Goal: Information Seeking & Learning: Learn about a topic

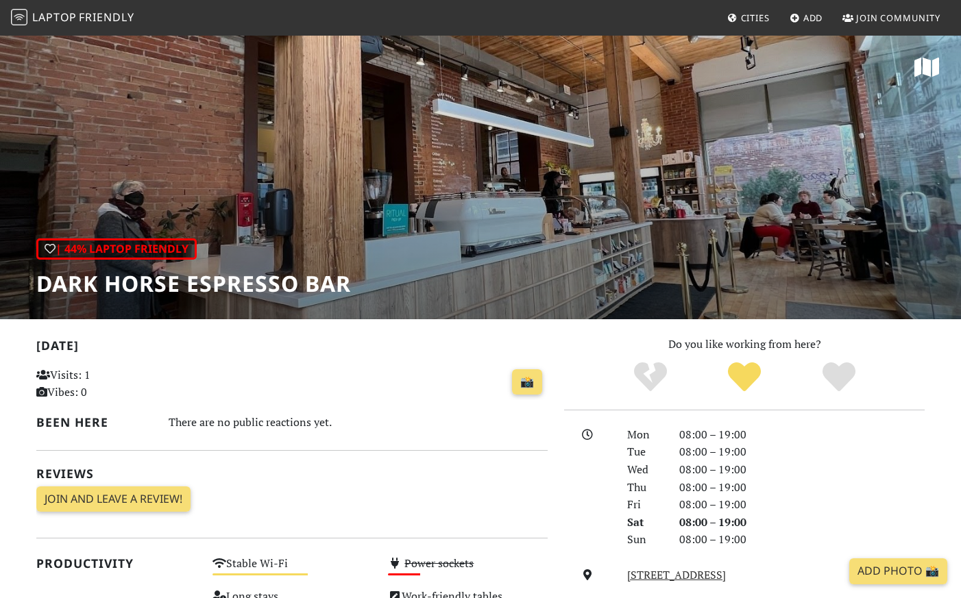
click at [91, 12] on span "Friendly" at bounding box center [106, 17] width 55 height 15
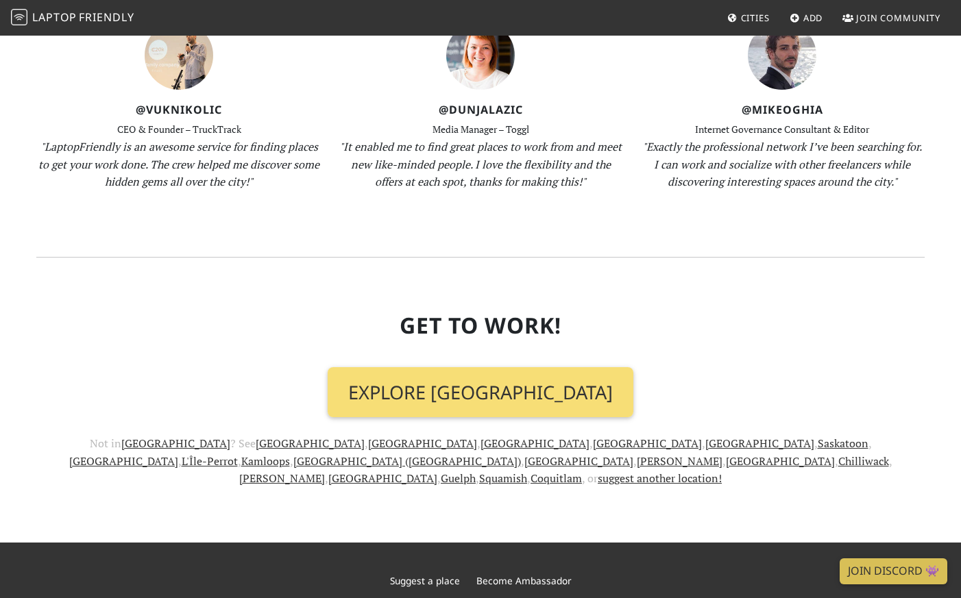
scroll to position [1435, 0]
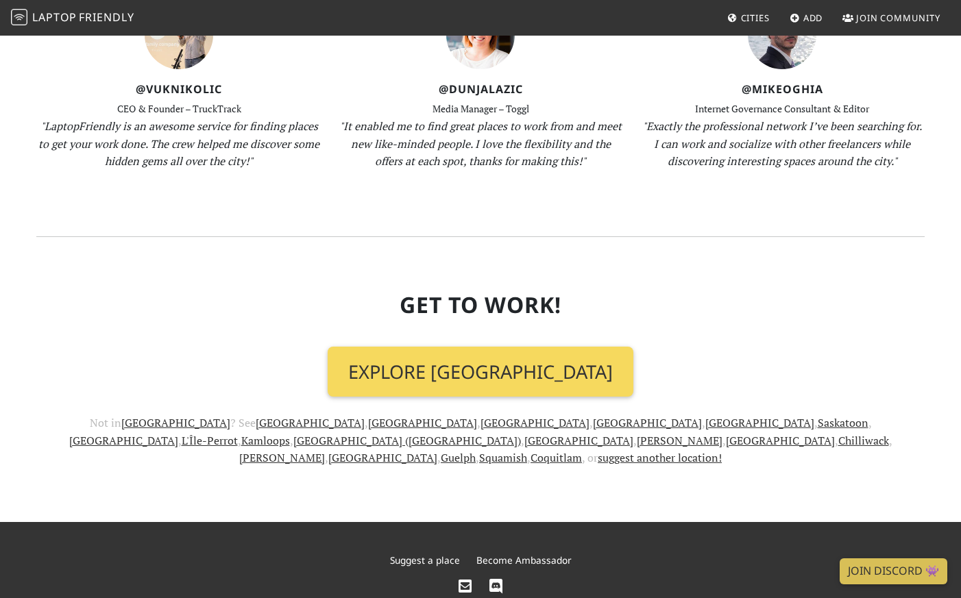
click at [458, 347] on link "Explore [GEOGRAPHIC_DATA]" at bounding box center [480, 372] width 306 height 51
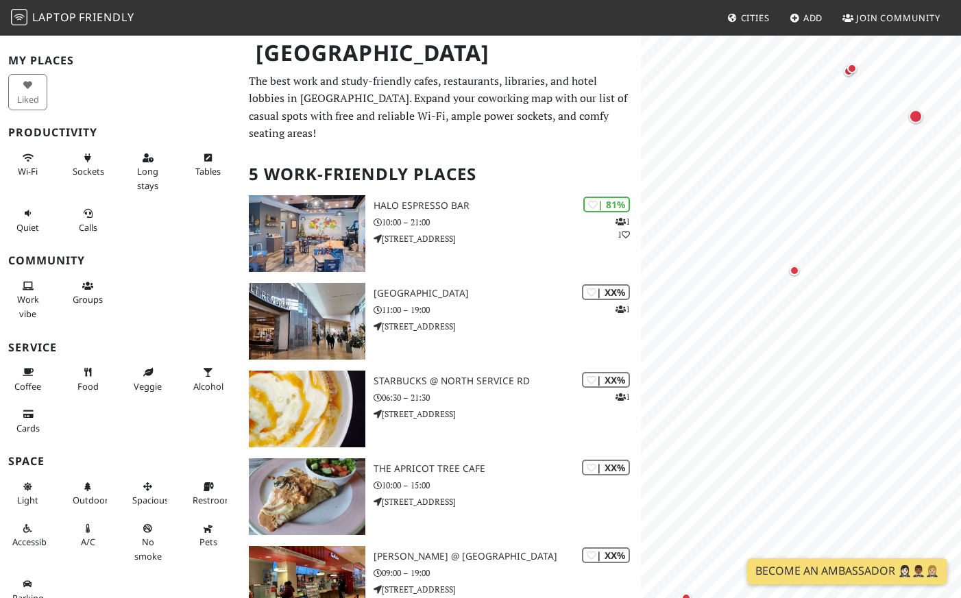
scroll to position [49, 0]
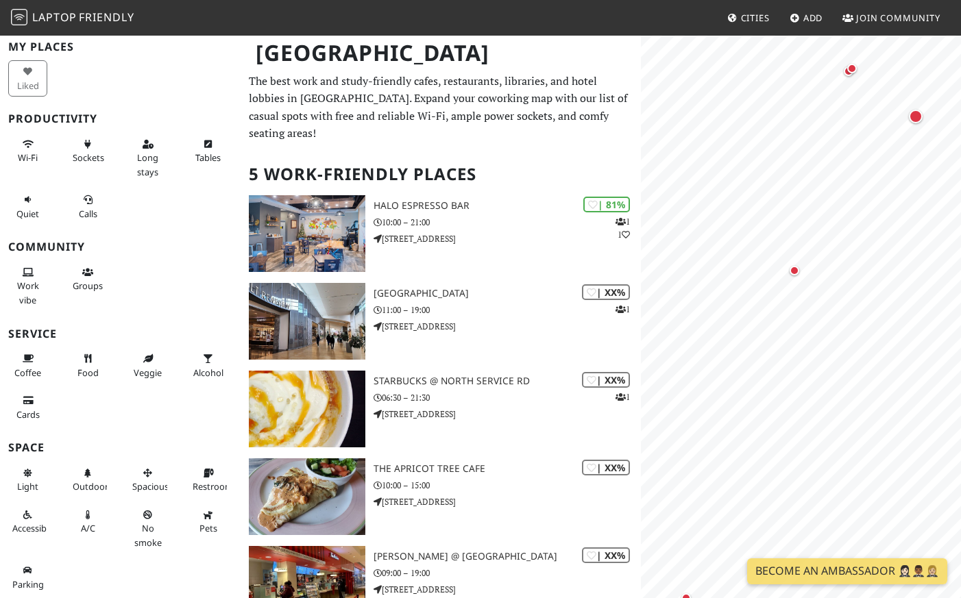
click at [20, 14] on img at bounding box center [19, 17] width 16 height 16
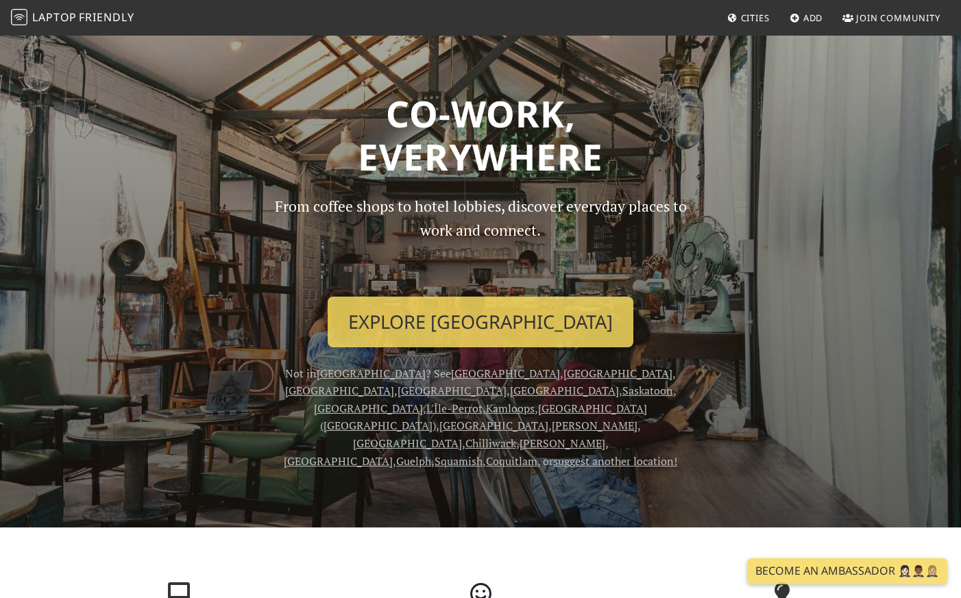
click at [747, 23] on link "Cities" at bounding box center [747, 17] width 53 height 25
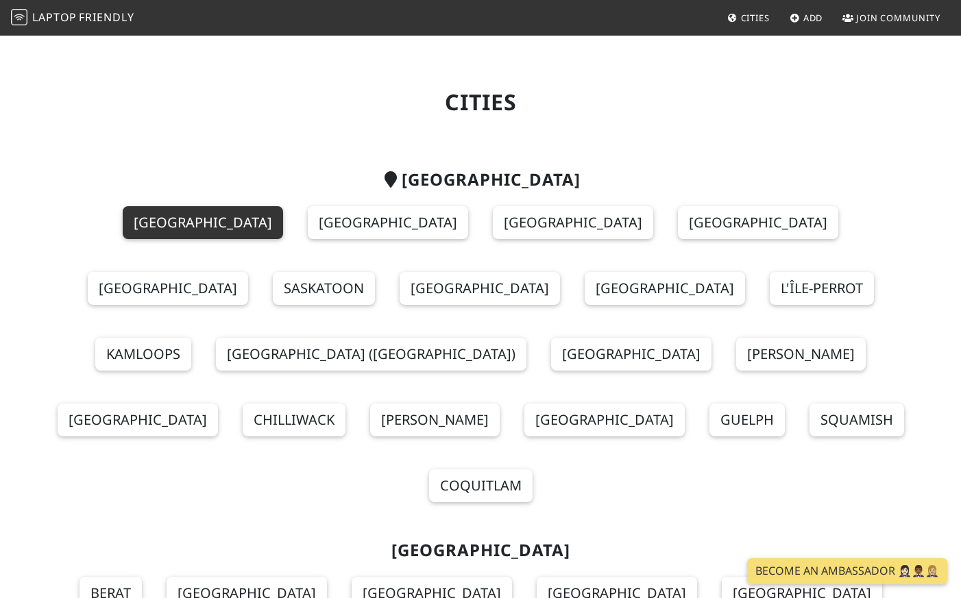
click at [139, 228] on link "Toronto" at bounding box center [203, 222] width 160 height 33
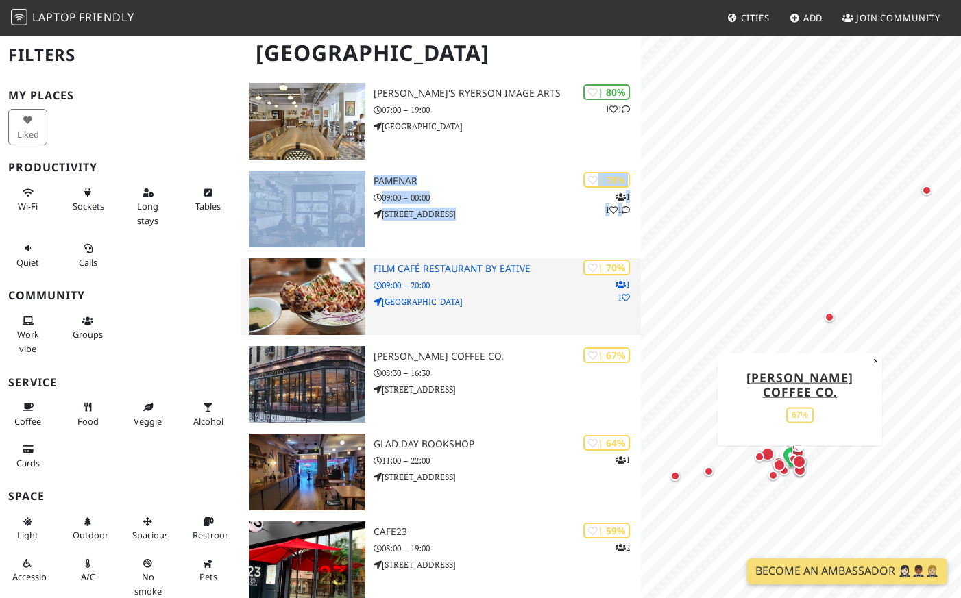
scroll to position [201, 0]
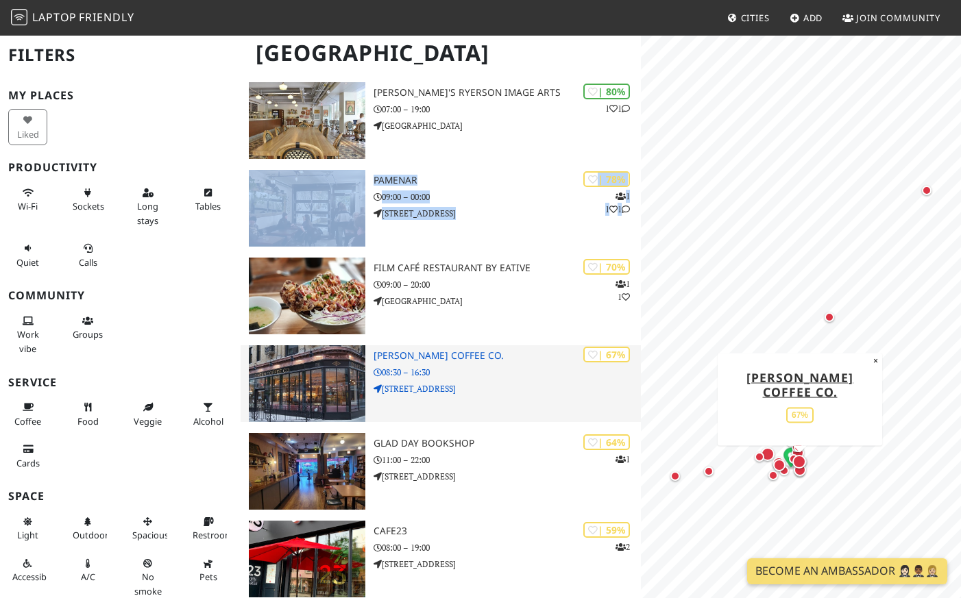
click at [425, 350] on h3 "[PERSON_NAME] Coffee Co." at bounding box center [506, 356] width 267 height 12
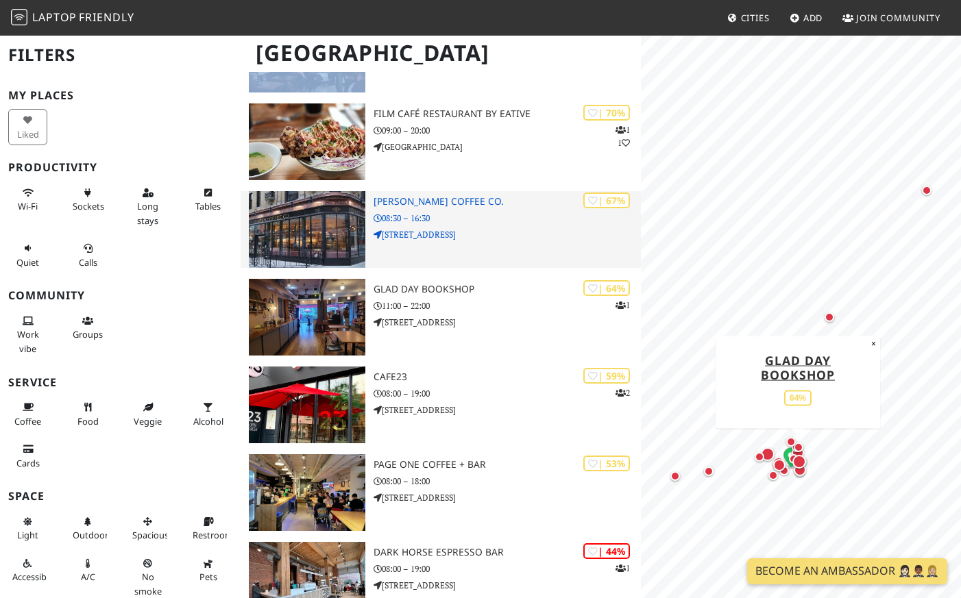
scroll to position [361, 0]
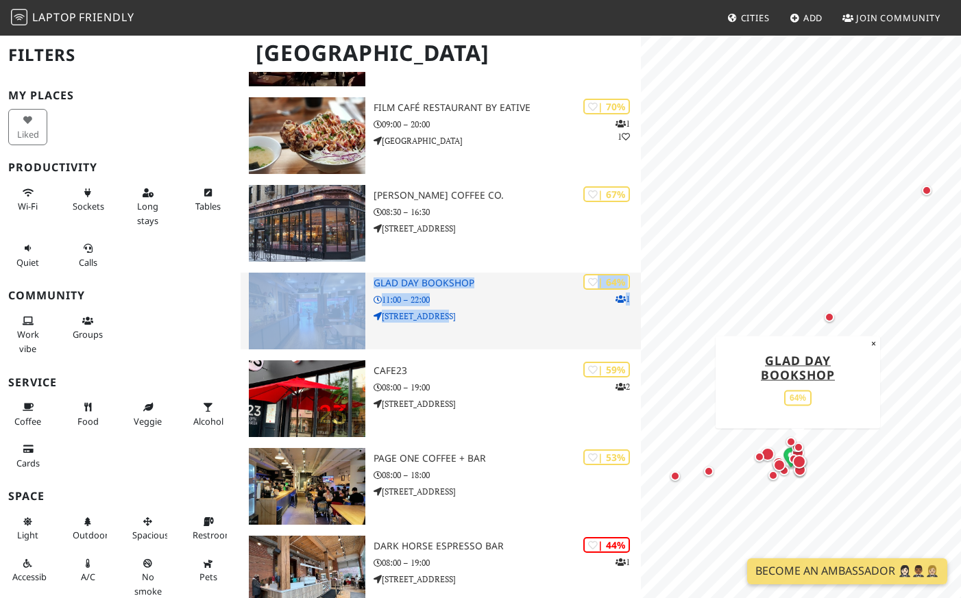
click at [466, 277] on h3 "Glad Day Bookshop" at bounding box center [506, 283] width 267 height 12
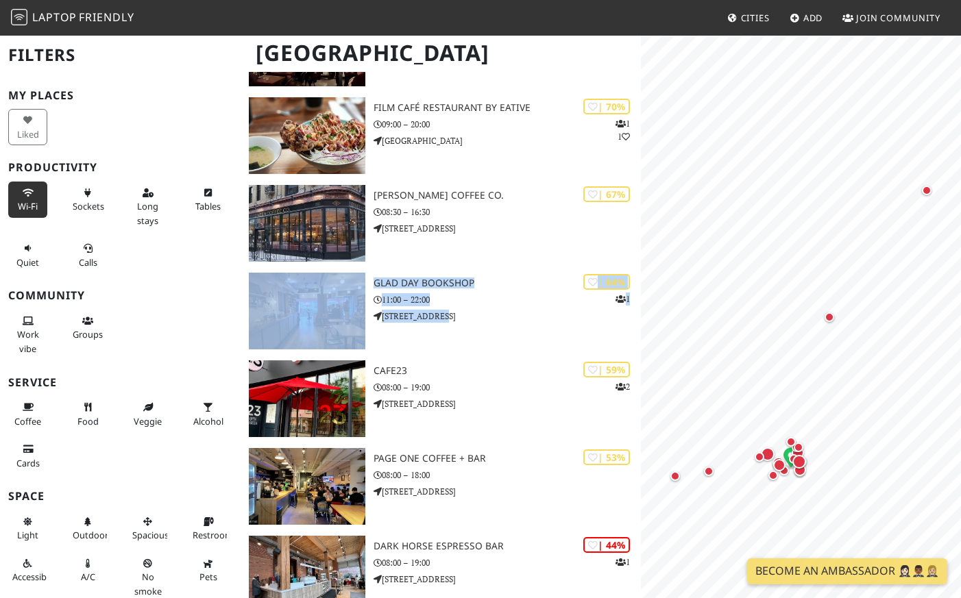
click at [30, 189] on icon at bounding box center [28, 193] width 11 height 9
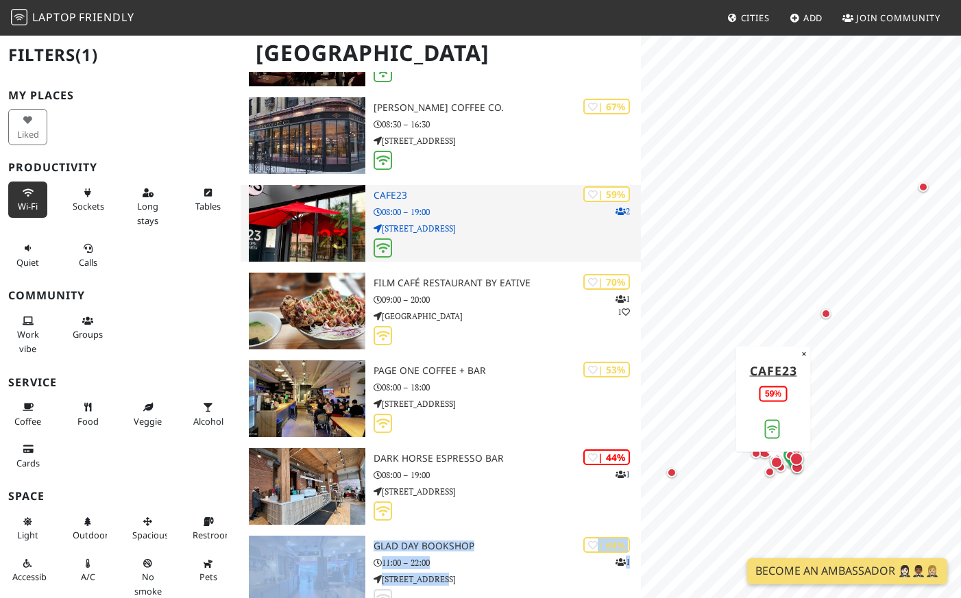
click at [444, 222] on p "728 Queen St W" at bounding box center [506, 228] width 267 height 13
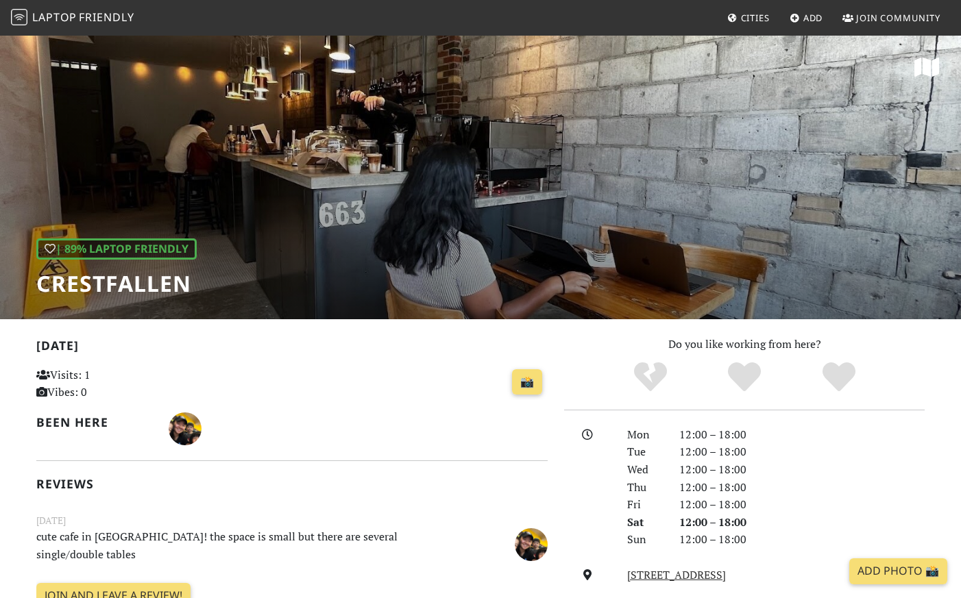
click at [147, 281] on h1 "Crestfallen" at bounding box center [116, 284] width 160 height 26
copy h1 "Crestfallen"
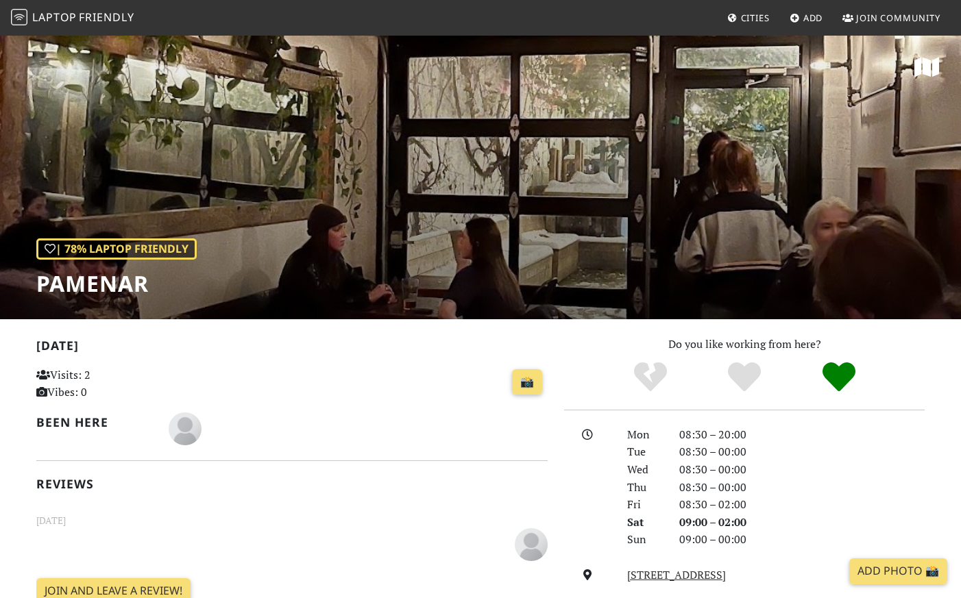
click at [120, 282] on h1 "Pamenar" at bounding box center [116, 284] width 160 height 26
copy h1 "Pamenar"
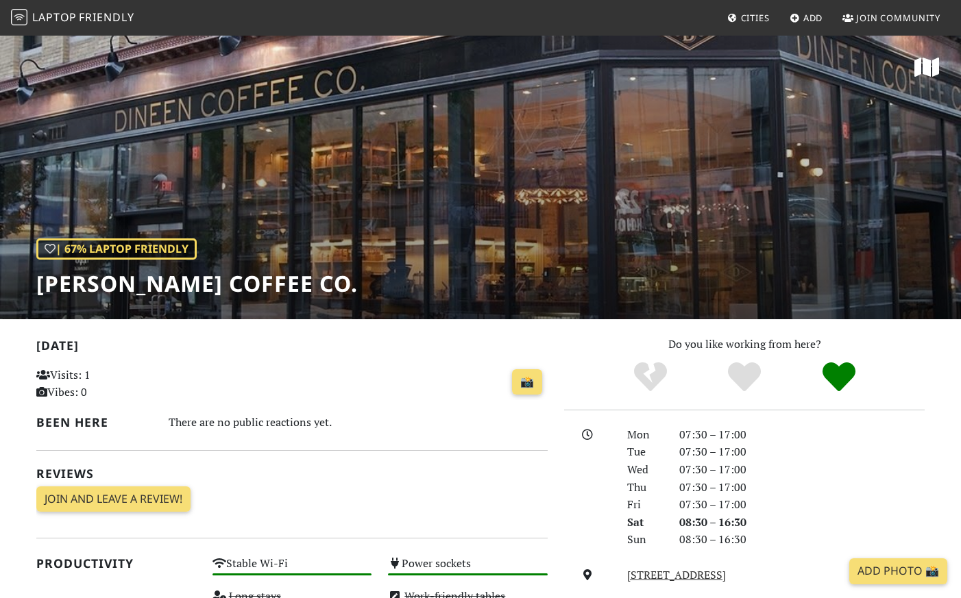
click at [95, 279] on h1 "[PERSON_NAME] Coffee Co." at bounding box center [196, 284] width 321 height 26
copy h1 "[PERSON_NAME]"
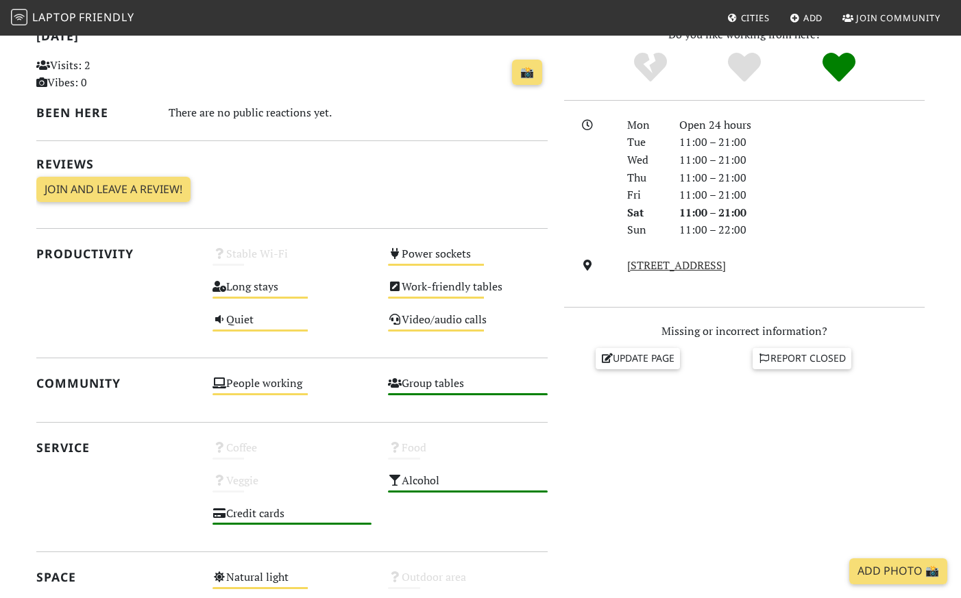
scroll to position [314, 0]
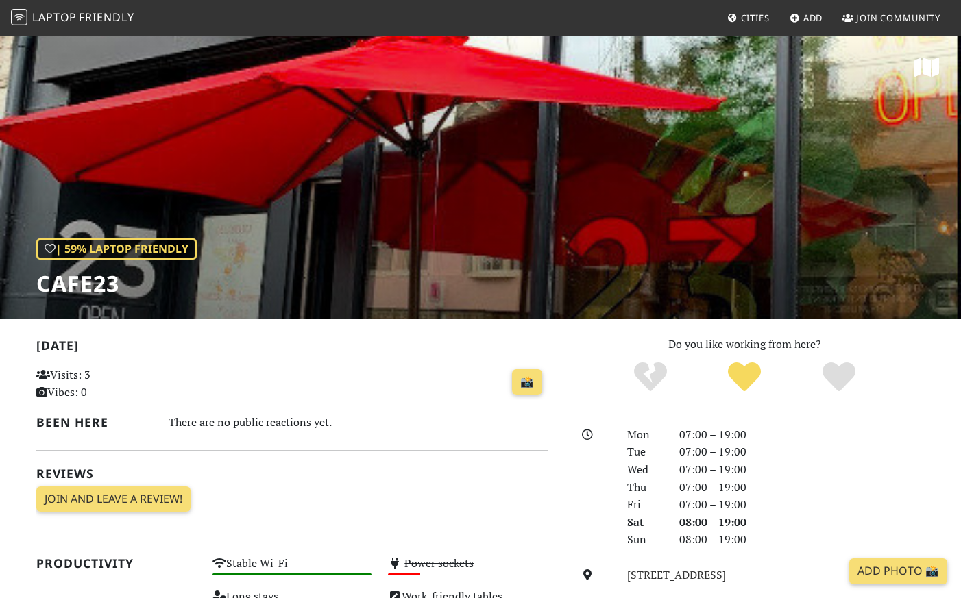
click at [97, 284] on h1 "Cafe23" at bounding box center [116, 284] width 160 height 26
copy div "Cafe23"
